Goal: Check status: Check status

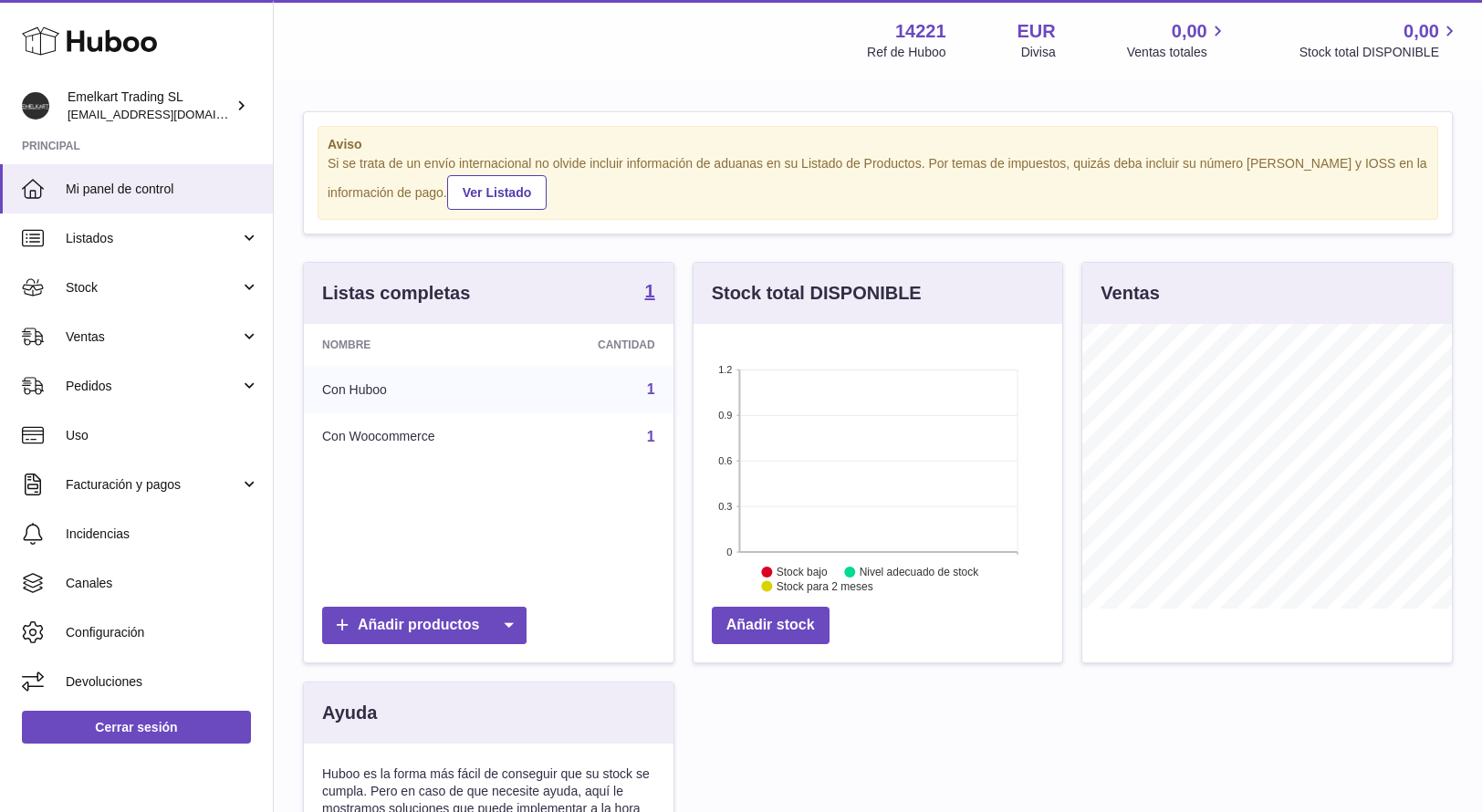
scroll to position [1, 0]
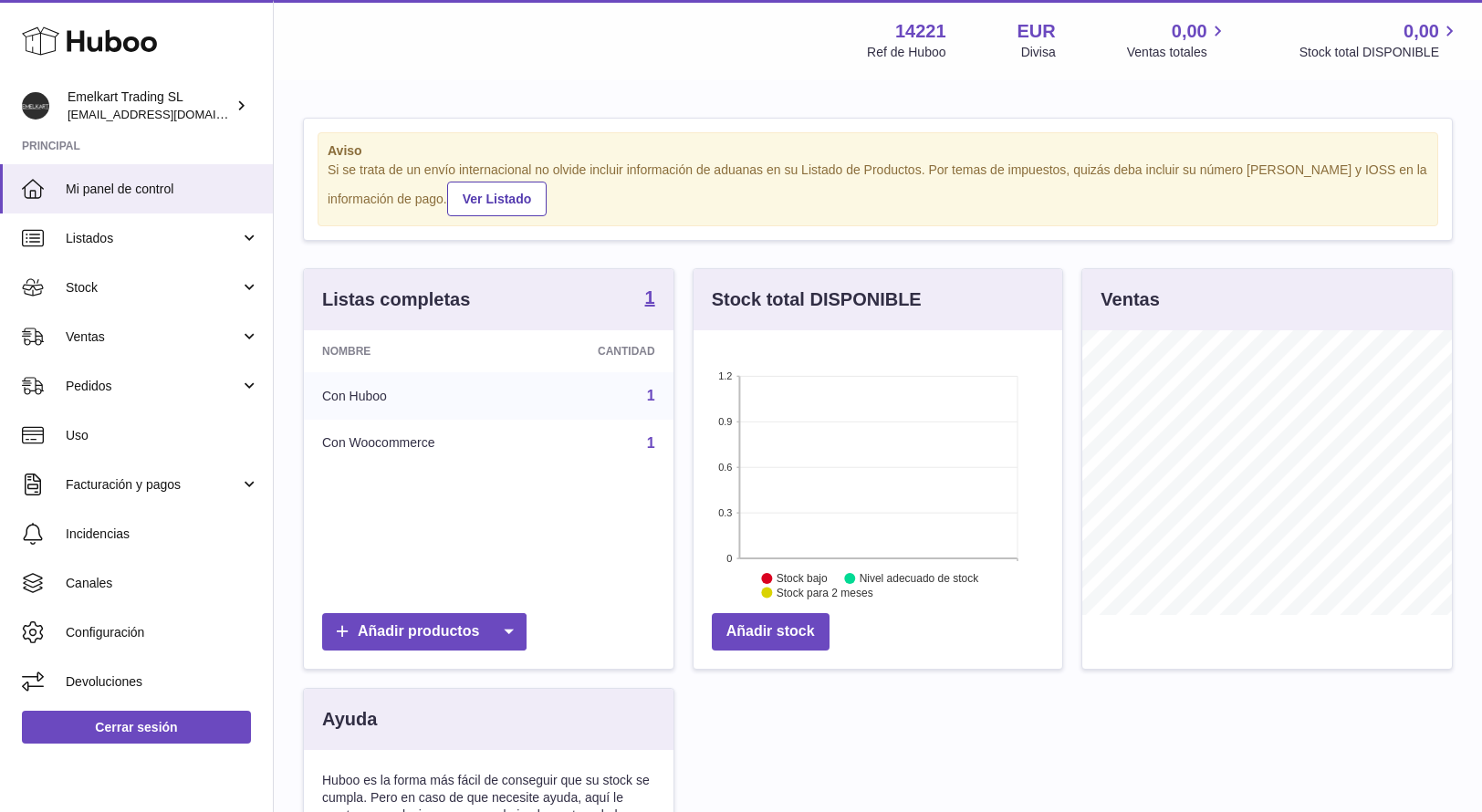
click at [647, 389] on link "1" at bounding box center [650, 395] width 8 height 16
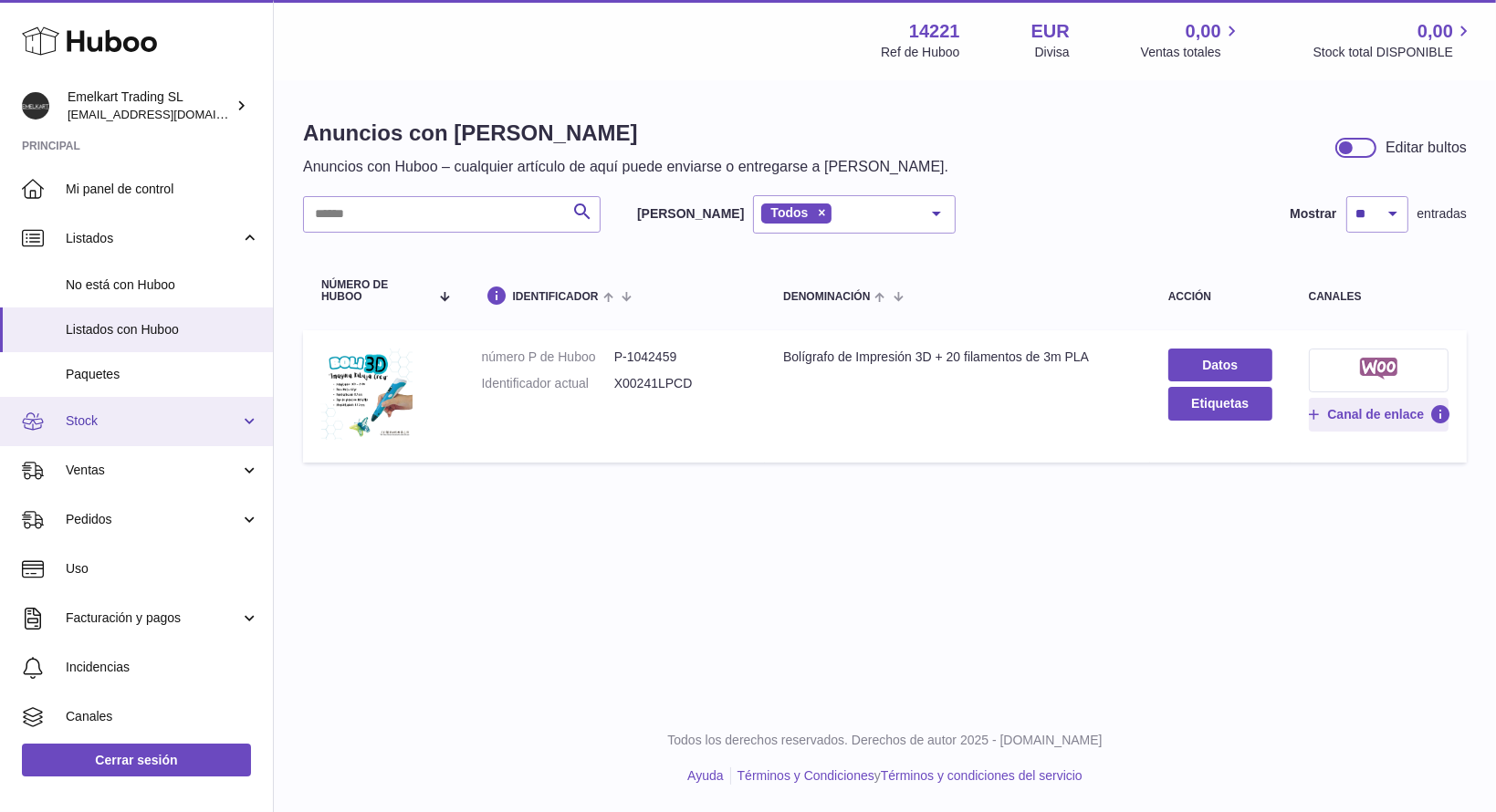
click at [116, 411] on link "Stock" at bounding box center [136, 422] width 273 height 50
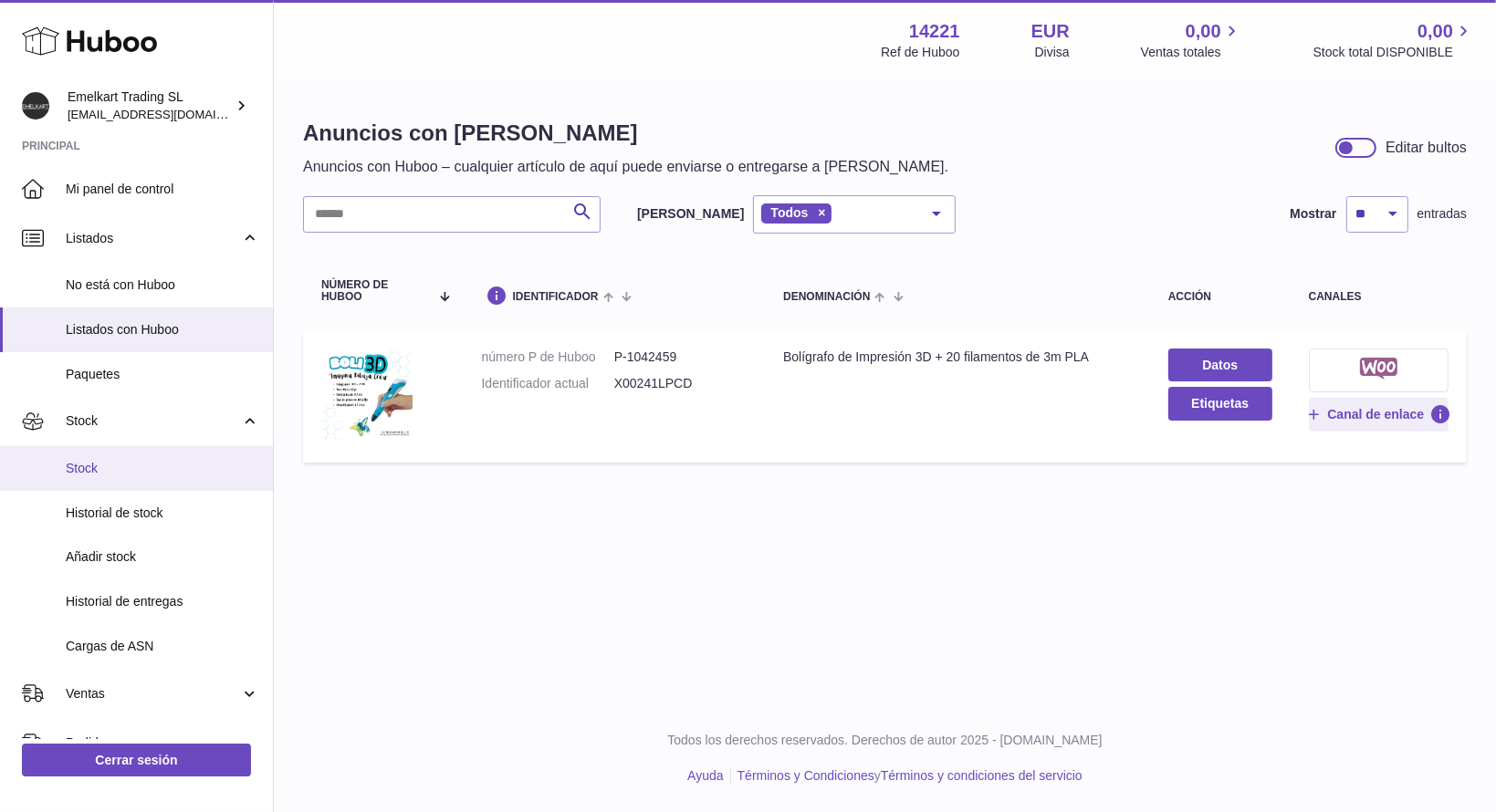
click at [98, 456] on link "Stock" at bounding box center [136, 469] width 273 height 45
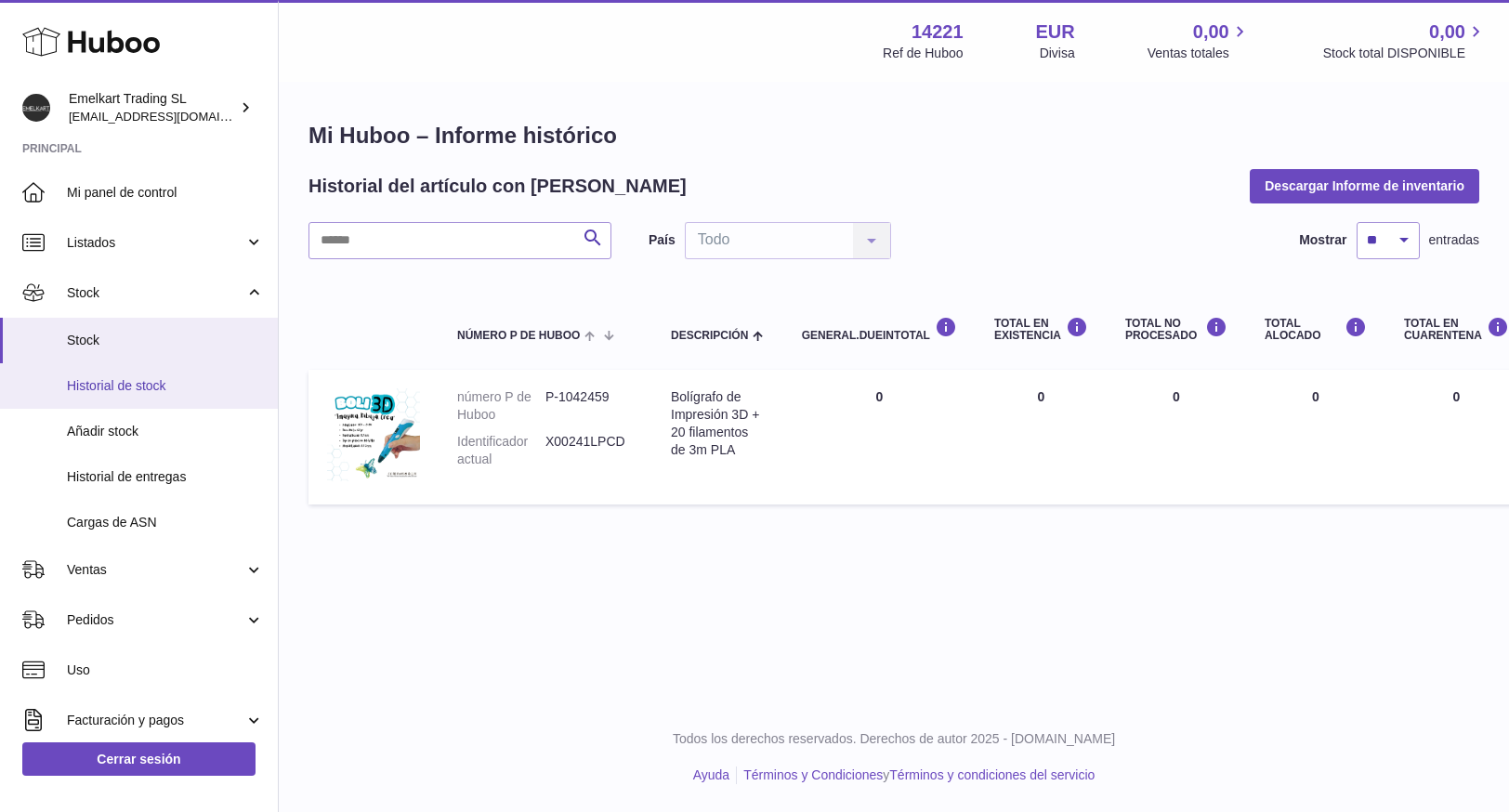
click at [153, 389] on span "Historial de stock" at bounding box center [165, 385] width 197 height 18
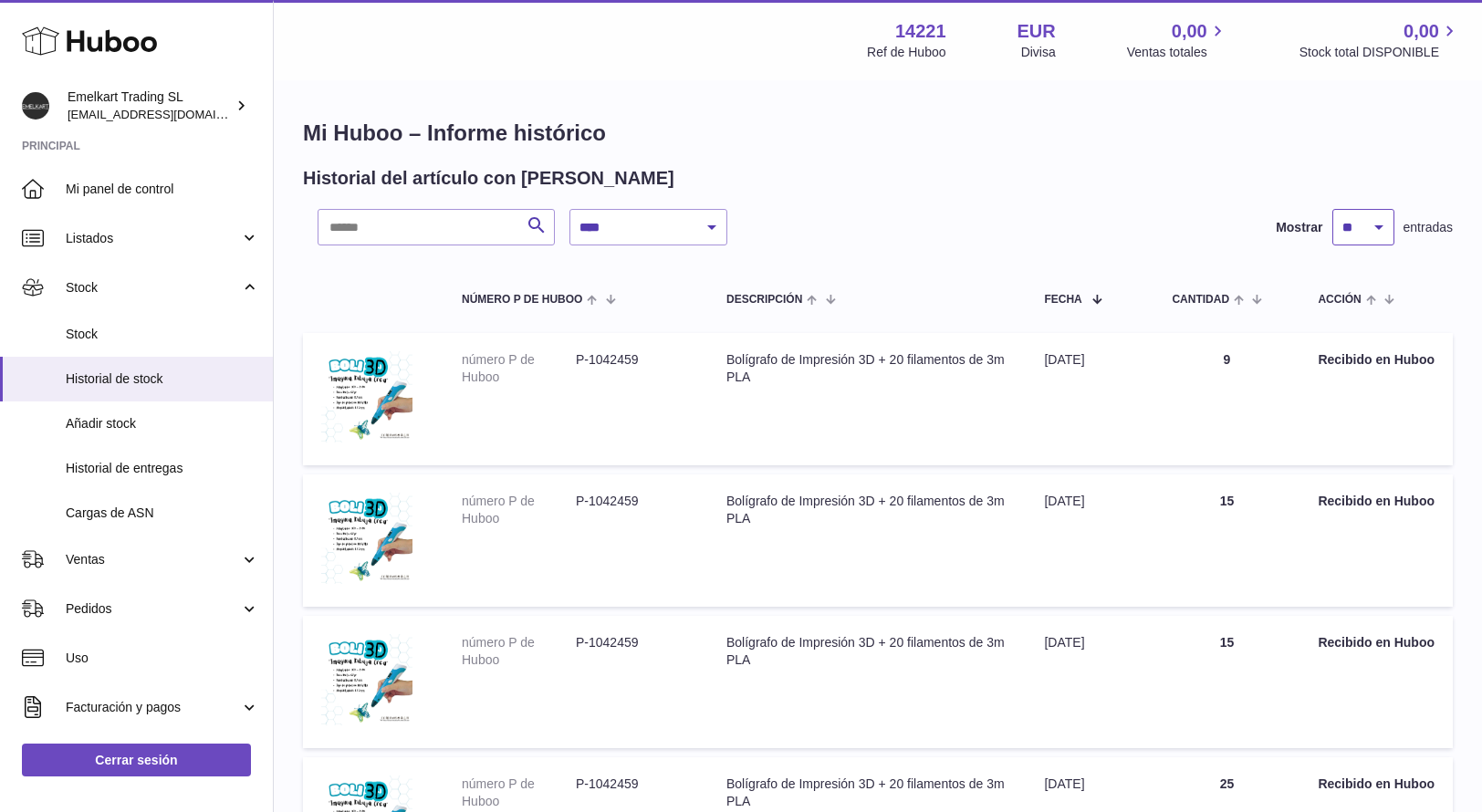
click at [1358, 227] on select "** ** ** ***" at bounding box center [1363, 227] width 62 height 37
select select "***"
click at [1333, 209] on select "** ** ** ***" at bounding box center [1363, 227] width 62 height 37
click at [140, 468] on span "Historial de entregas" at bounding box center [162, 468] width 193 height 17
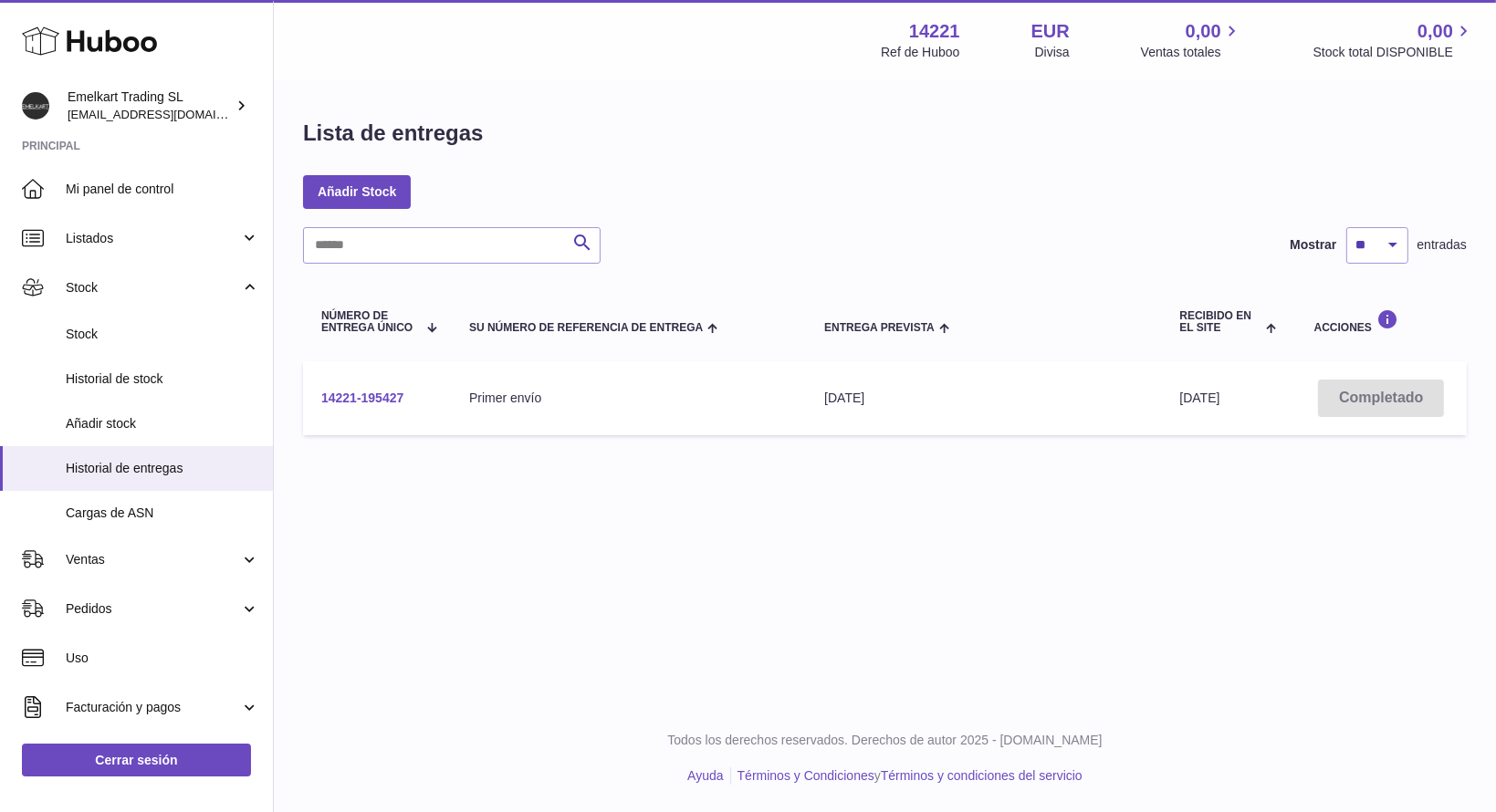
click at [365, 390] on link "14221-195427" at bounding box center [362, 398] width 82 height 15
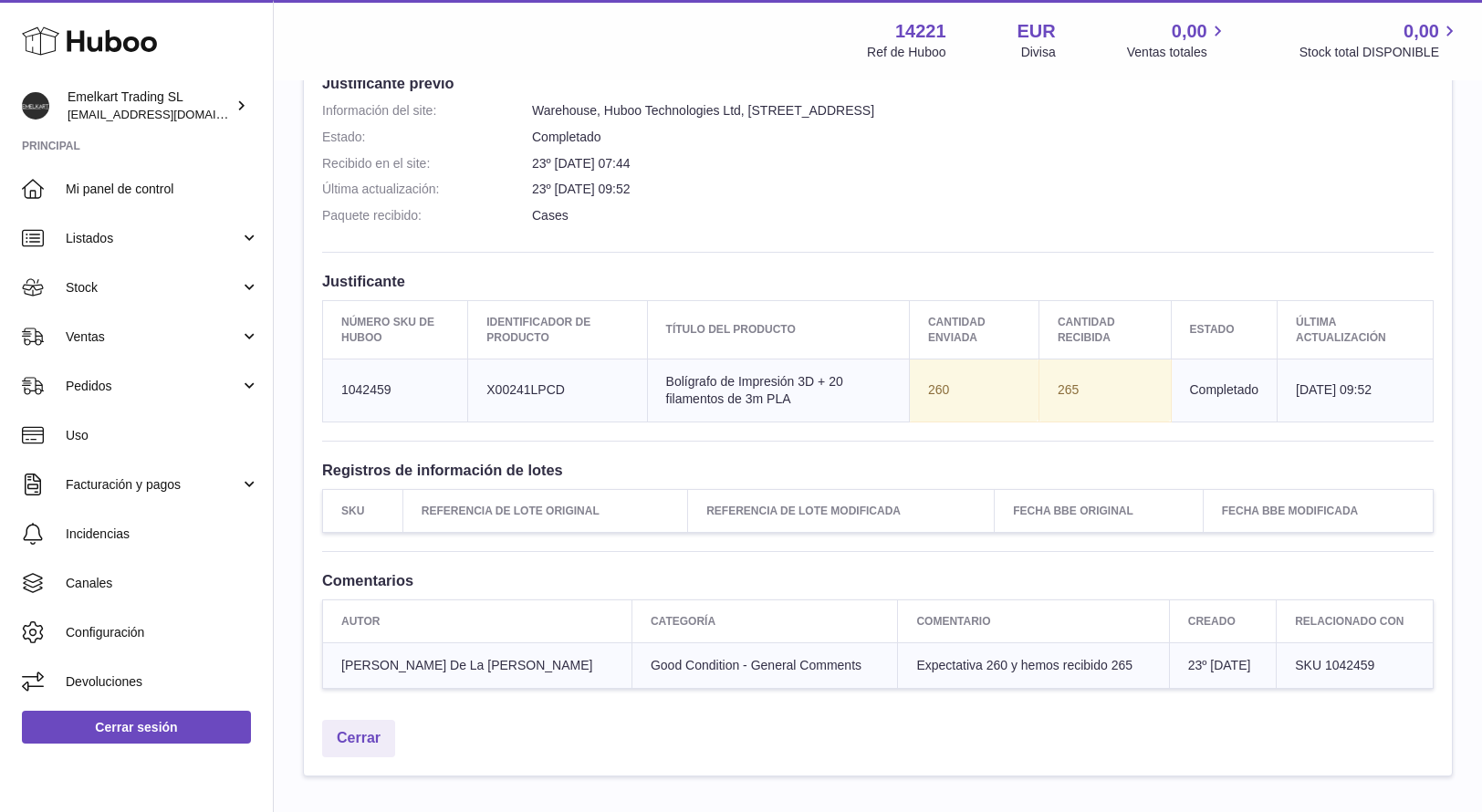
scroll to position [547, 0]
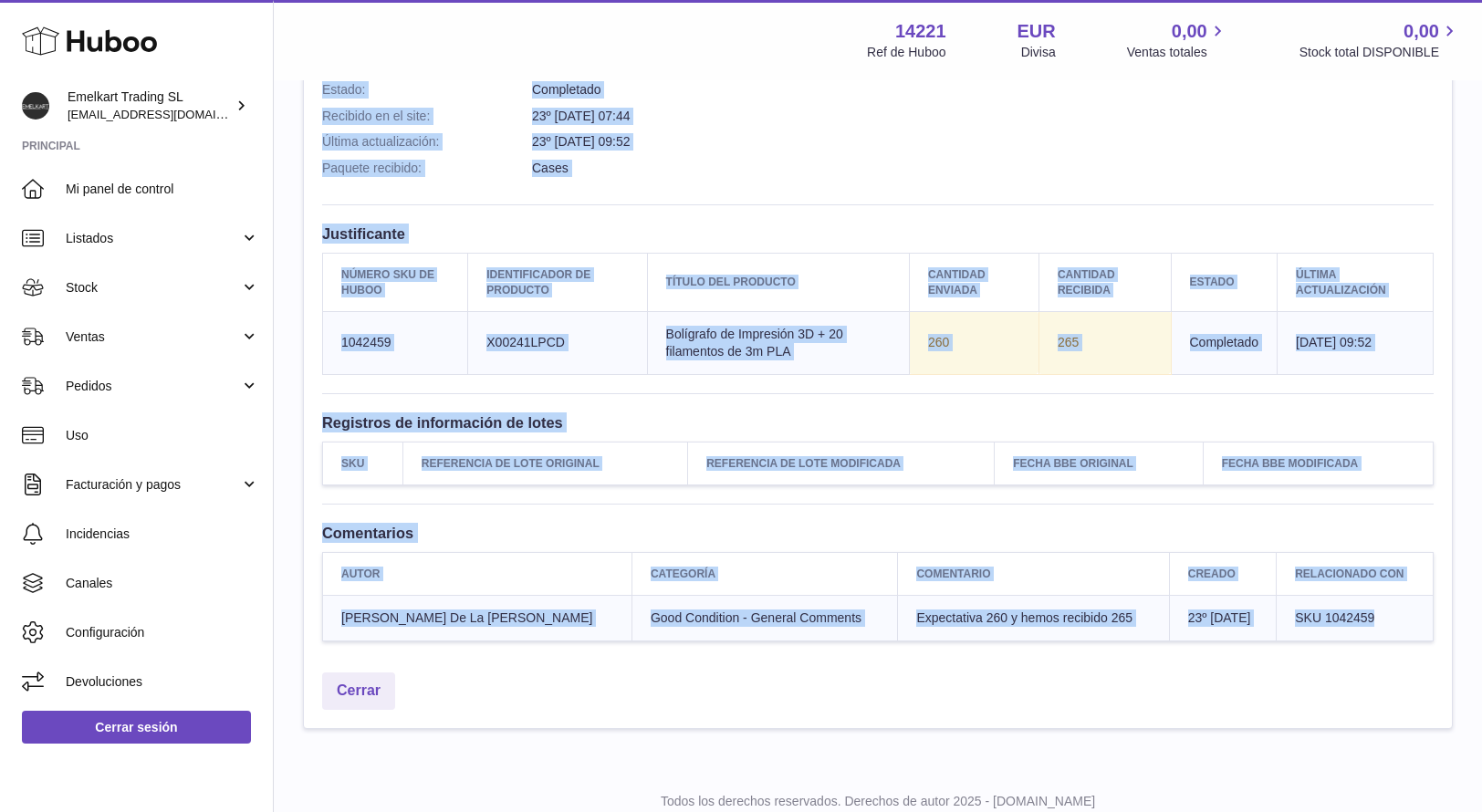
drag, startPoint x: 329, startPoint y: 209, endPoint x: 1434, endPoint y: 625, distance: 1180.7
click at [1434, 625] on div "Información del site: 14221-195427 Unit 3 [STREET_ADDRESS] Recuerde añadir el n…" at bounding box center [878, 148] width 1148 height 1030
click at [1000, 364] on td "Cantidad enviada 260" at bounding box center [974, 342] width 130 height 63
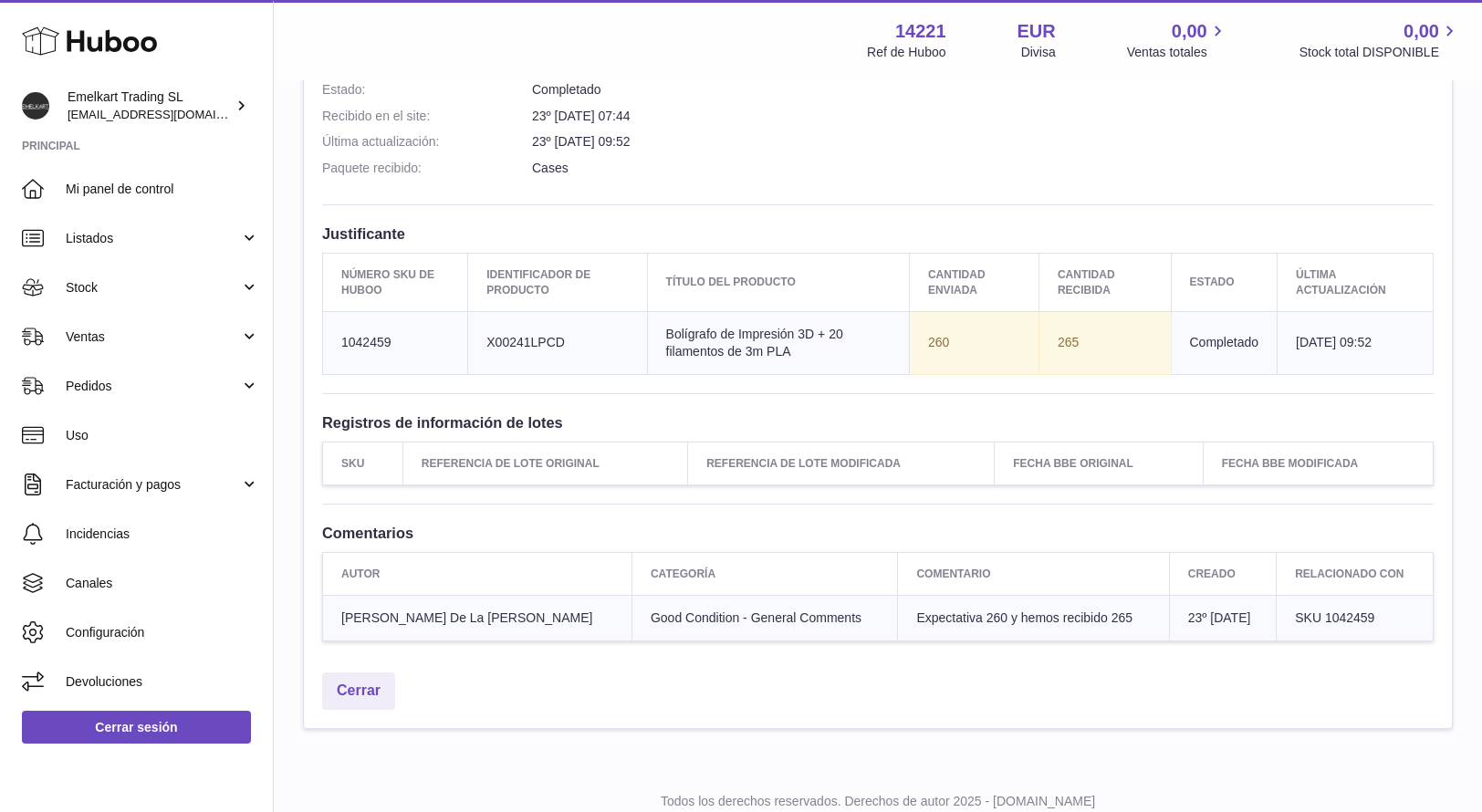
drag, startPoint x: 333, startPoint y: 83, endPoint x: 1358, endPoint y: 356, distance: 1060.7
click at [1358, 356] on div "Información del site: 14221-195427 Unit 3 [STREET_ADDRESS] Recuerde añadir el n…" at bounding box center [878, 148] width 1148 height 1030
copy div "Estado: Completado Recibido en el site: 23º [DATE] 07:44 Última actualización: …"
drag, startPoint x: 967, startPoint y: 192, endPoint x: 956, endPoint y: 175, distance: 20.2
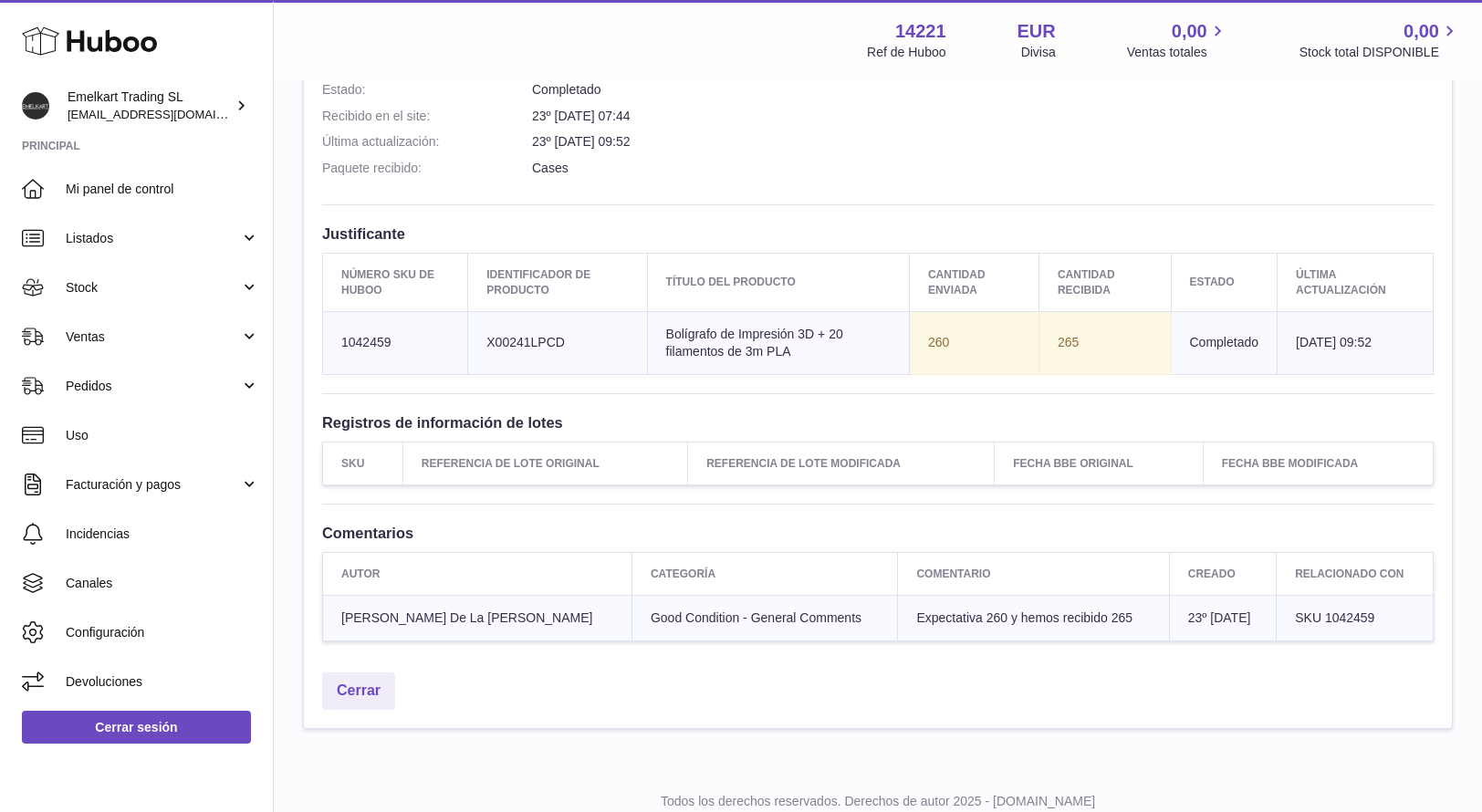
click at [967, 191] on div "Información del site: 14221-195427 Unit 3 [STREET_ADDRESS] Recuerde añadir el n…" at bounding box center [878, 148] width 1148 height 1030
click at [957, 143] on dd "23º [DATE] 09:52" at bounding box center [983, 142] width 902 height 17
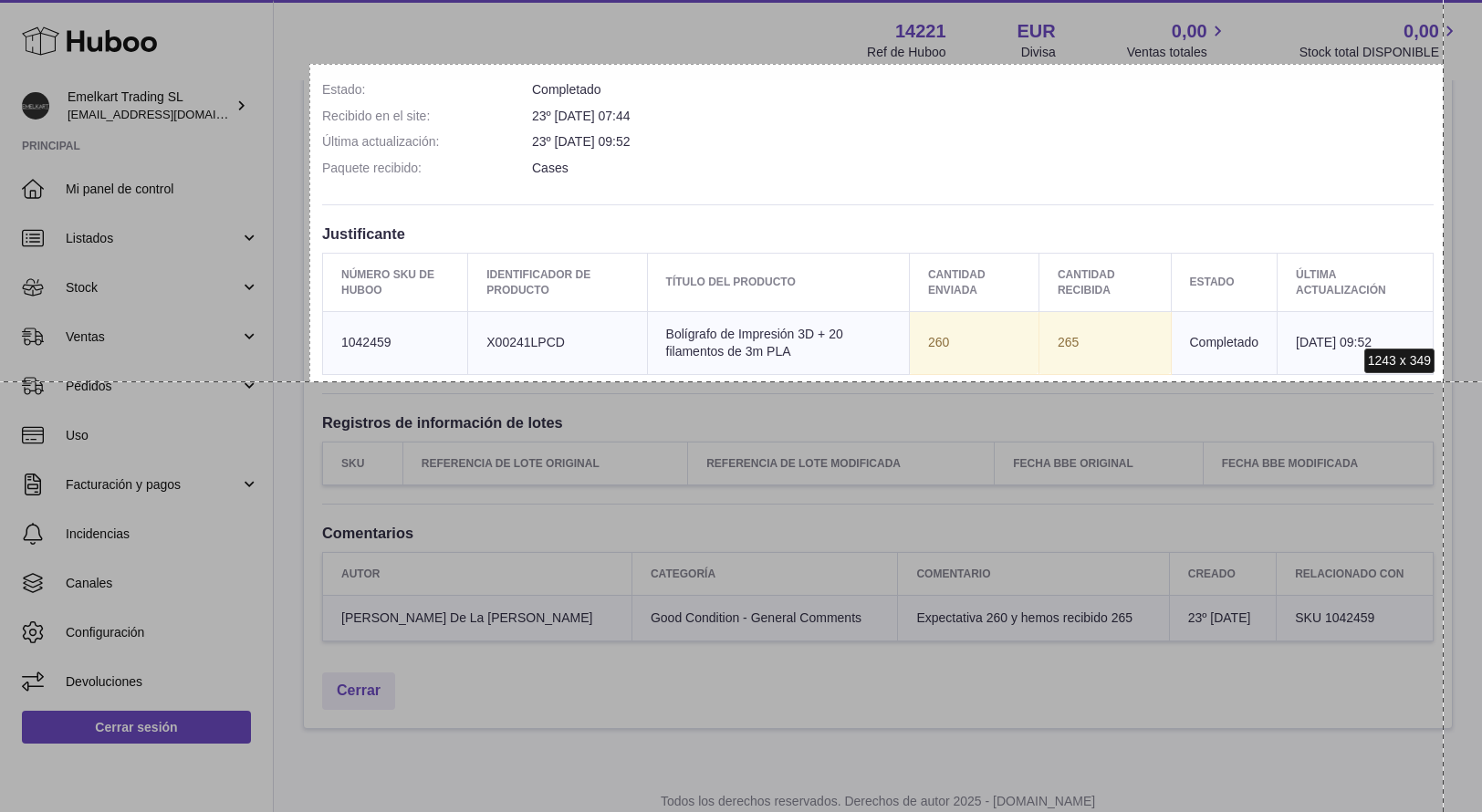
drag, startPoint x: 310, startPoint y: 66, endPoint x: 1443, endPoint y: 381, distance: 1176.0
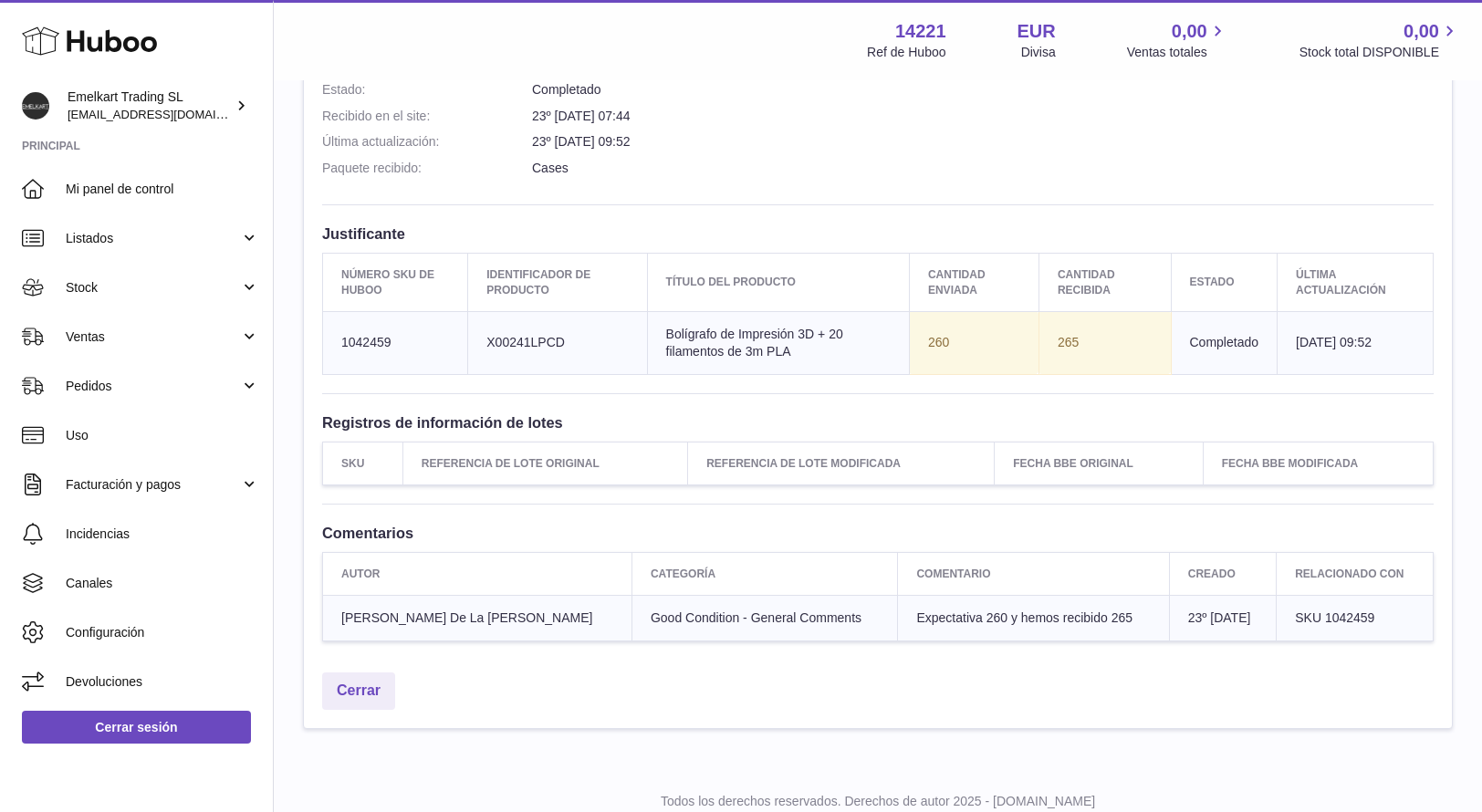
click at [945, 151] on dl "Información del site: Warehouse, Huboo Technologies Ltd, [STREET_ADDRESS]: Comp…" at bounding box center [878, 120] width 1112 height 132
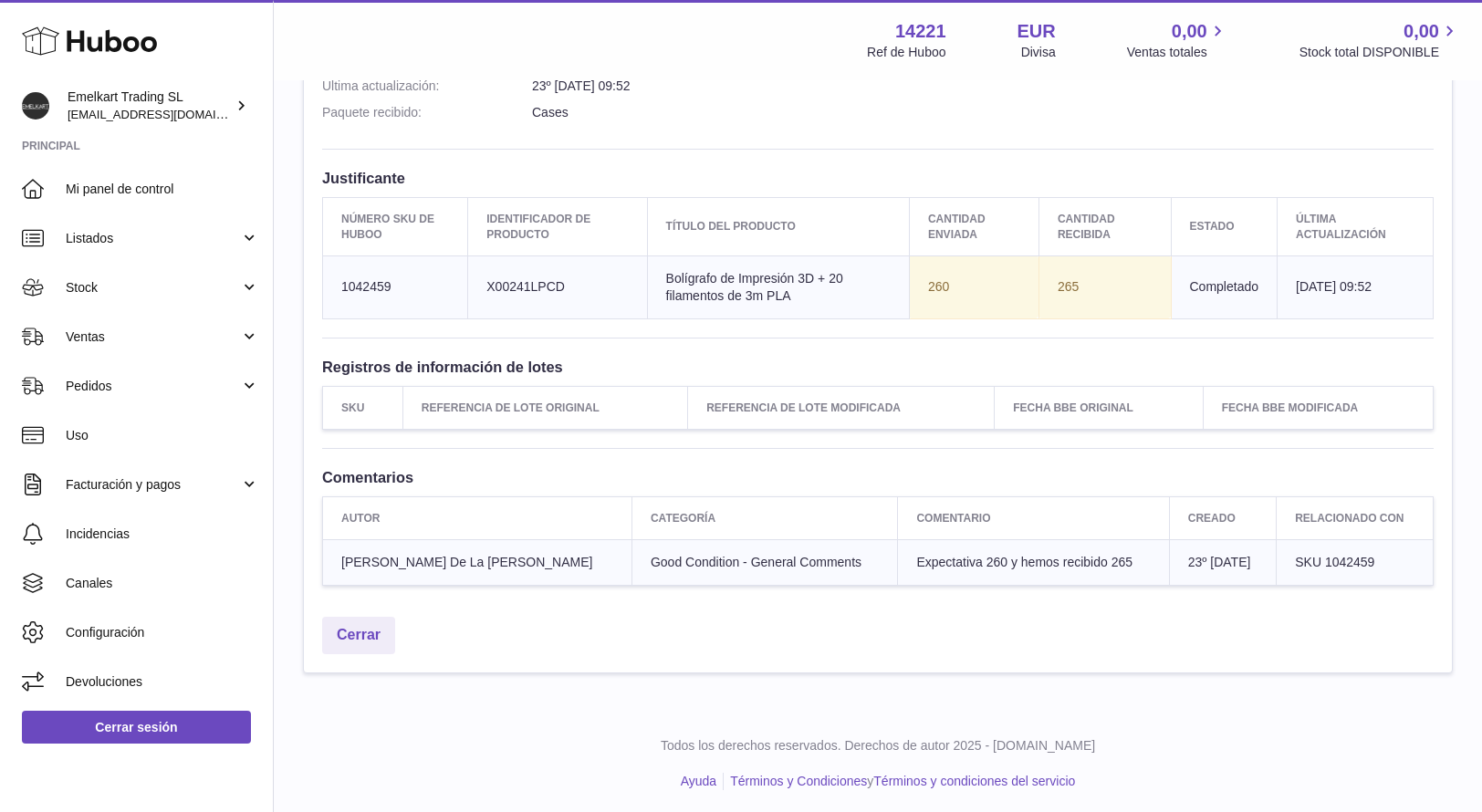
scroll to position [606, 0]
